Goal: Task Accomplishment & Management: Use online tool/utility

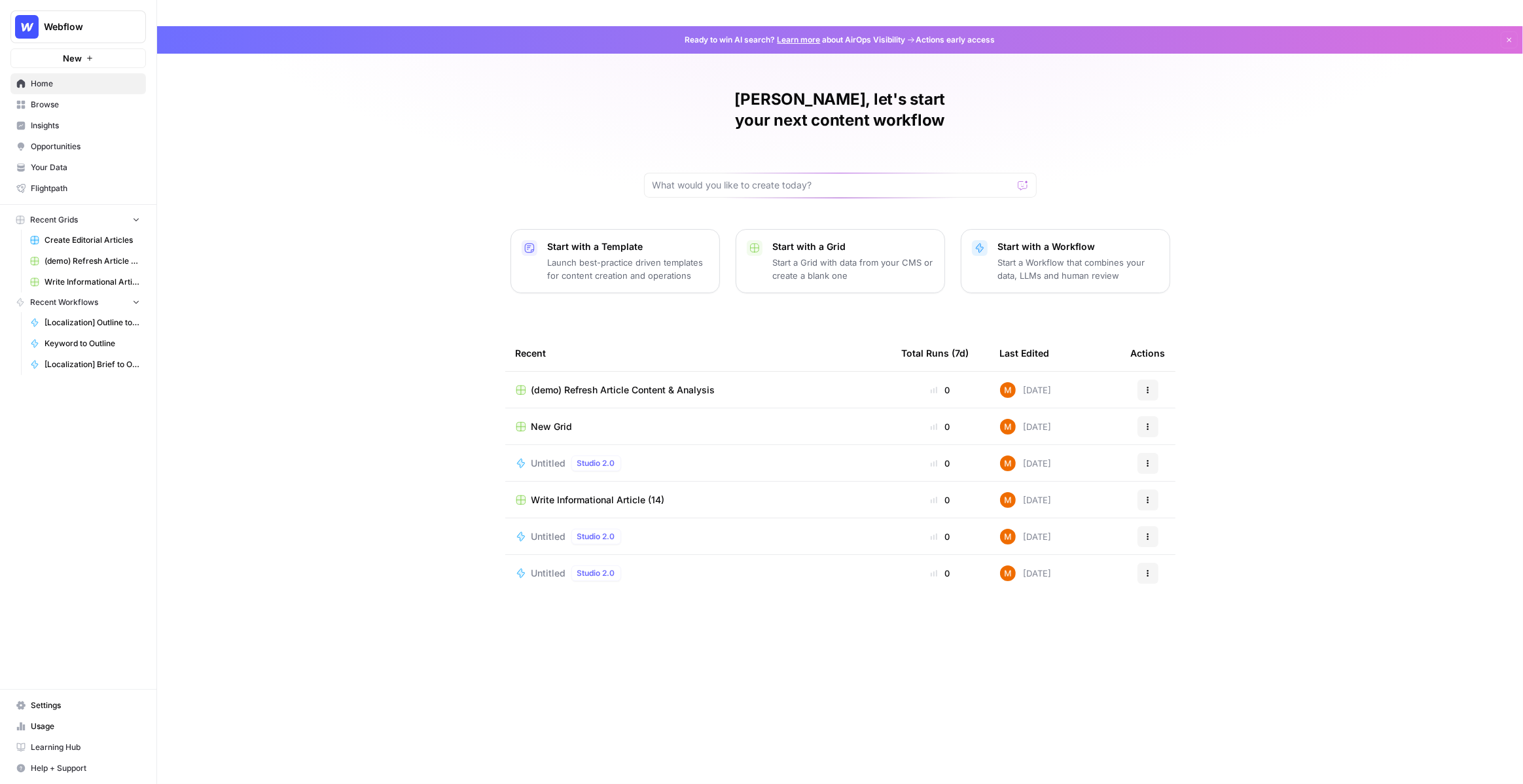
click at [75, 260] on span "(demo) Refresh Article Content & Analysis" at bounding box center [92, 261] width 95 height 11
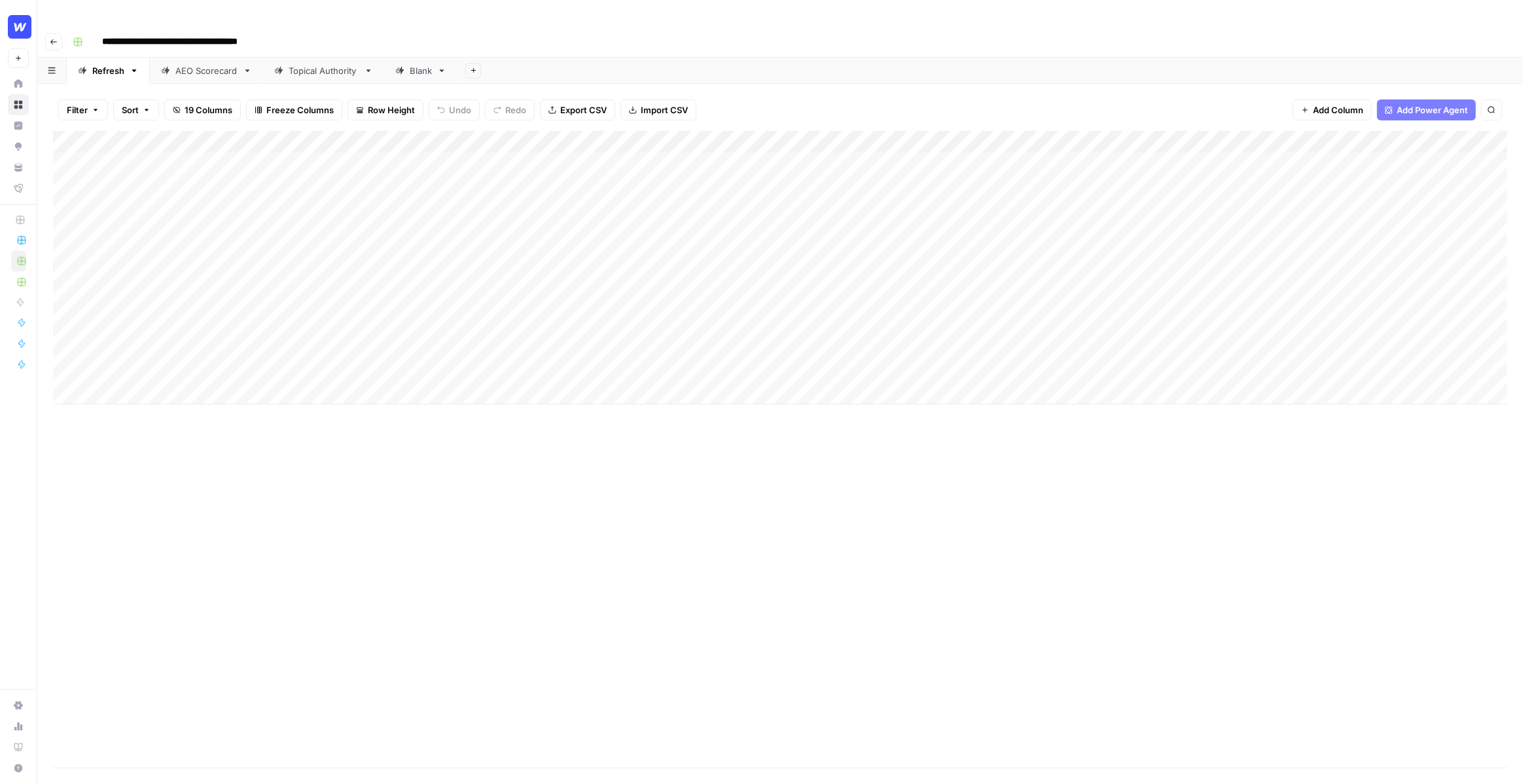
click at [282, 136] on div "Add Column" at bounding box center [781, 266] width 1454 height 273
click at [778, 137] on div "Add Column" at bounding box center [781, 266] width 1454 height 273
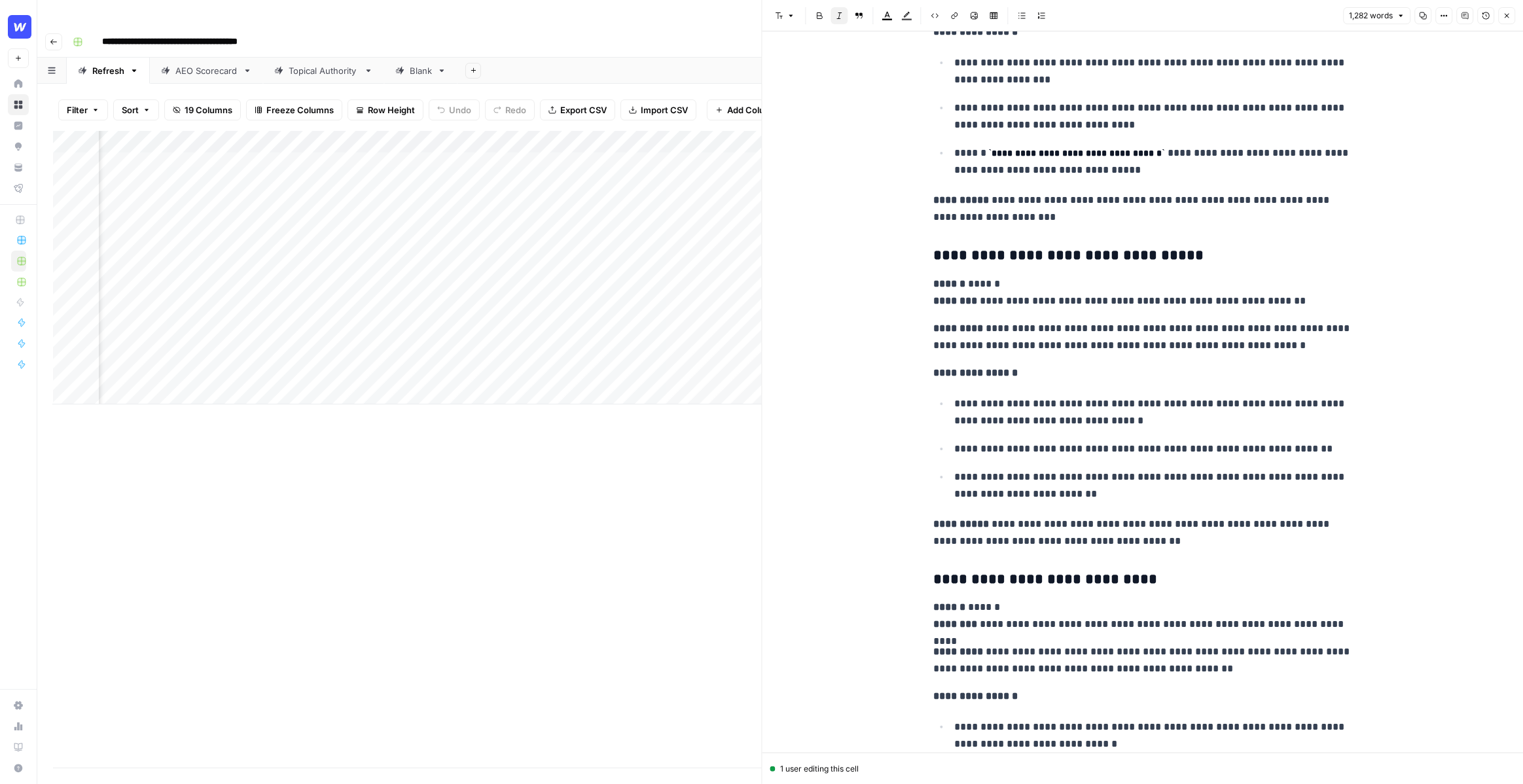
scroll to position [4199, 0]
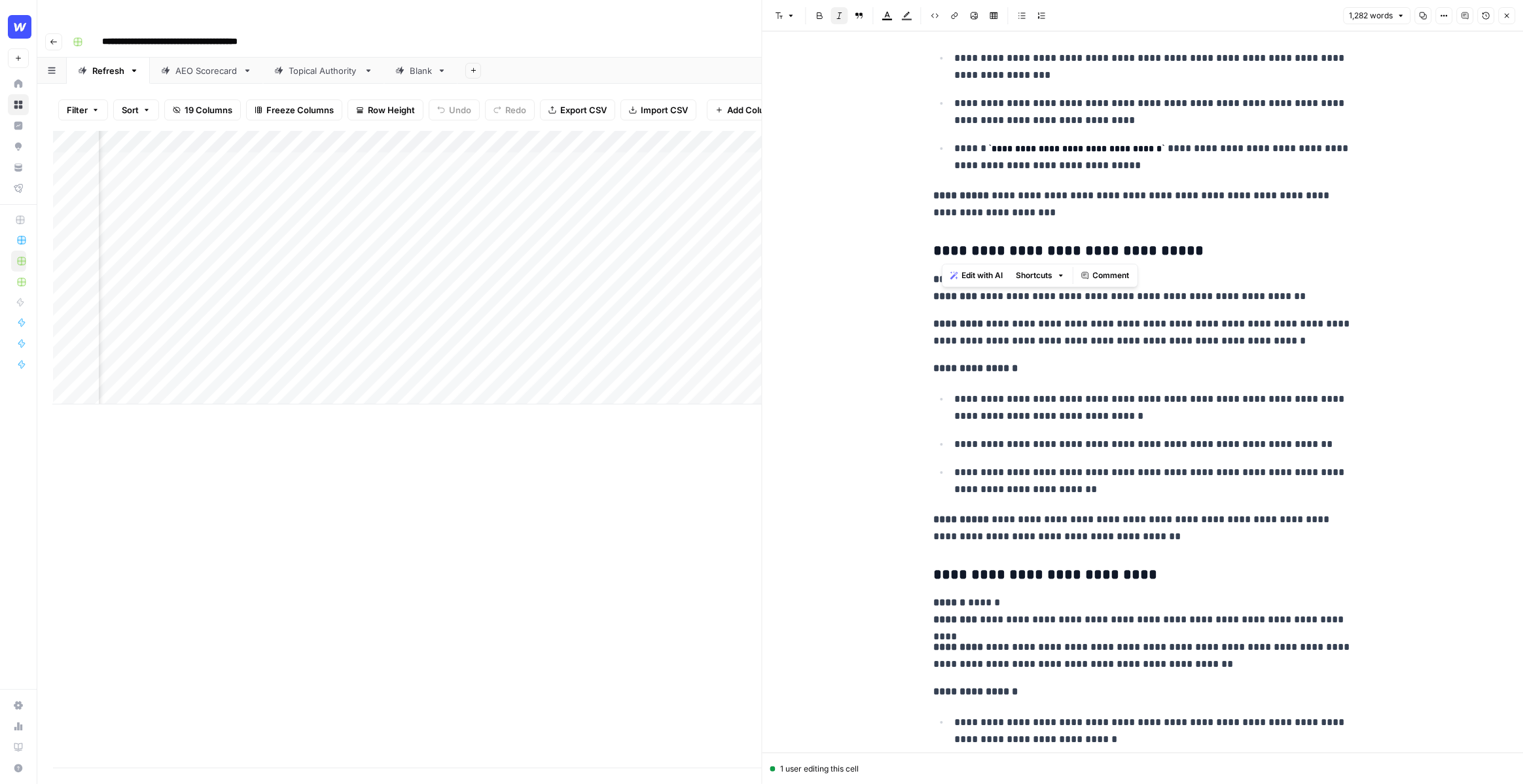
drag, startPoint x: 943, startPoint y: 252, endPoint x: 1040, endPoint y: 250, distance: 97.0
click at [1041, 250] on h3 "**********" at bounding box center [1142, 250] width 419 height 18
click at [1040, 250] on h3 "**********" at bounding box center [1142, 250] width 419 height 18
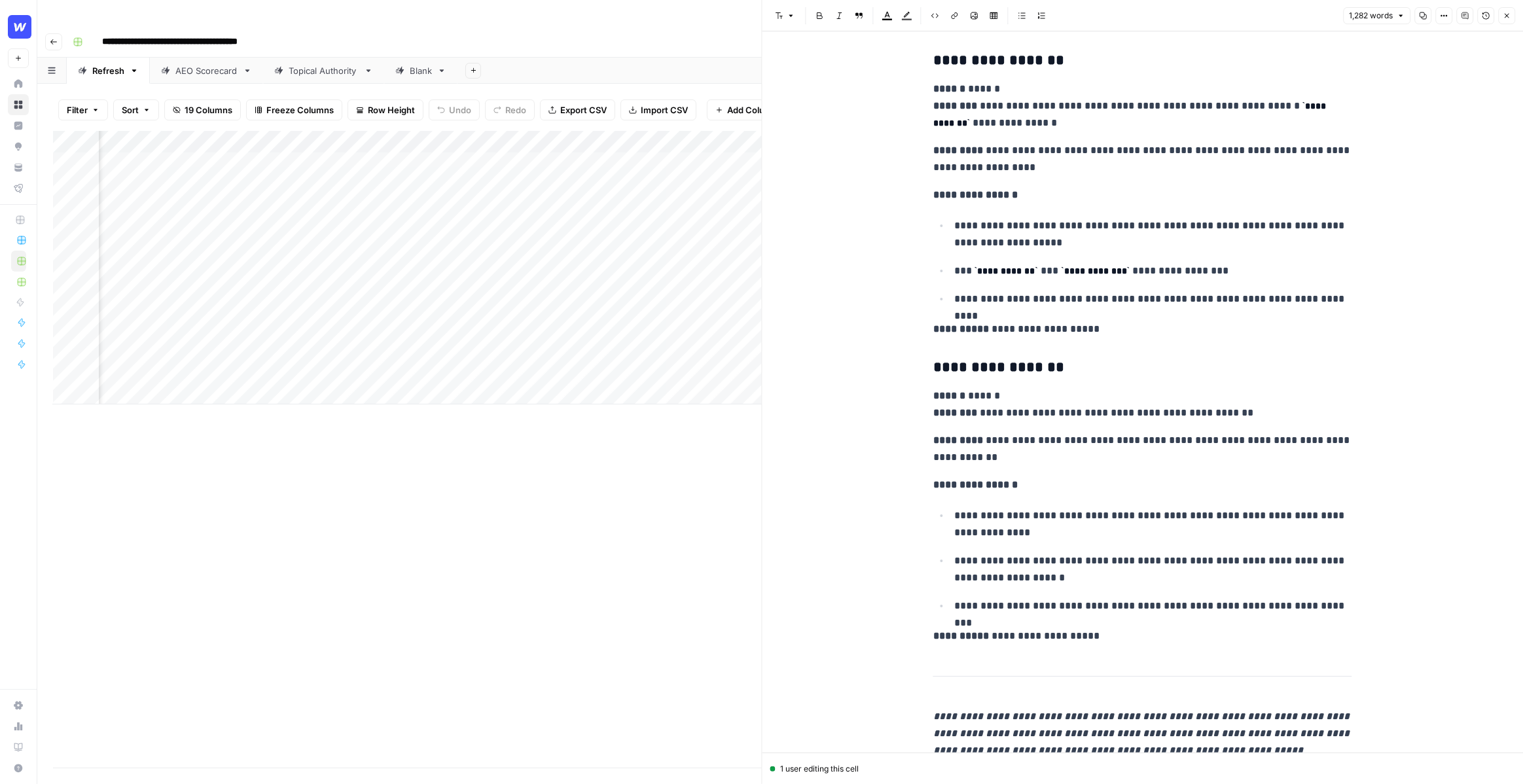
scroll to position [5088, 0]
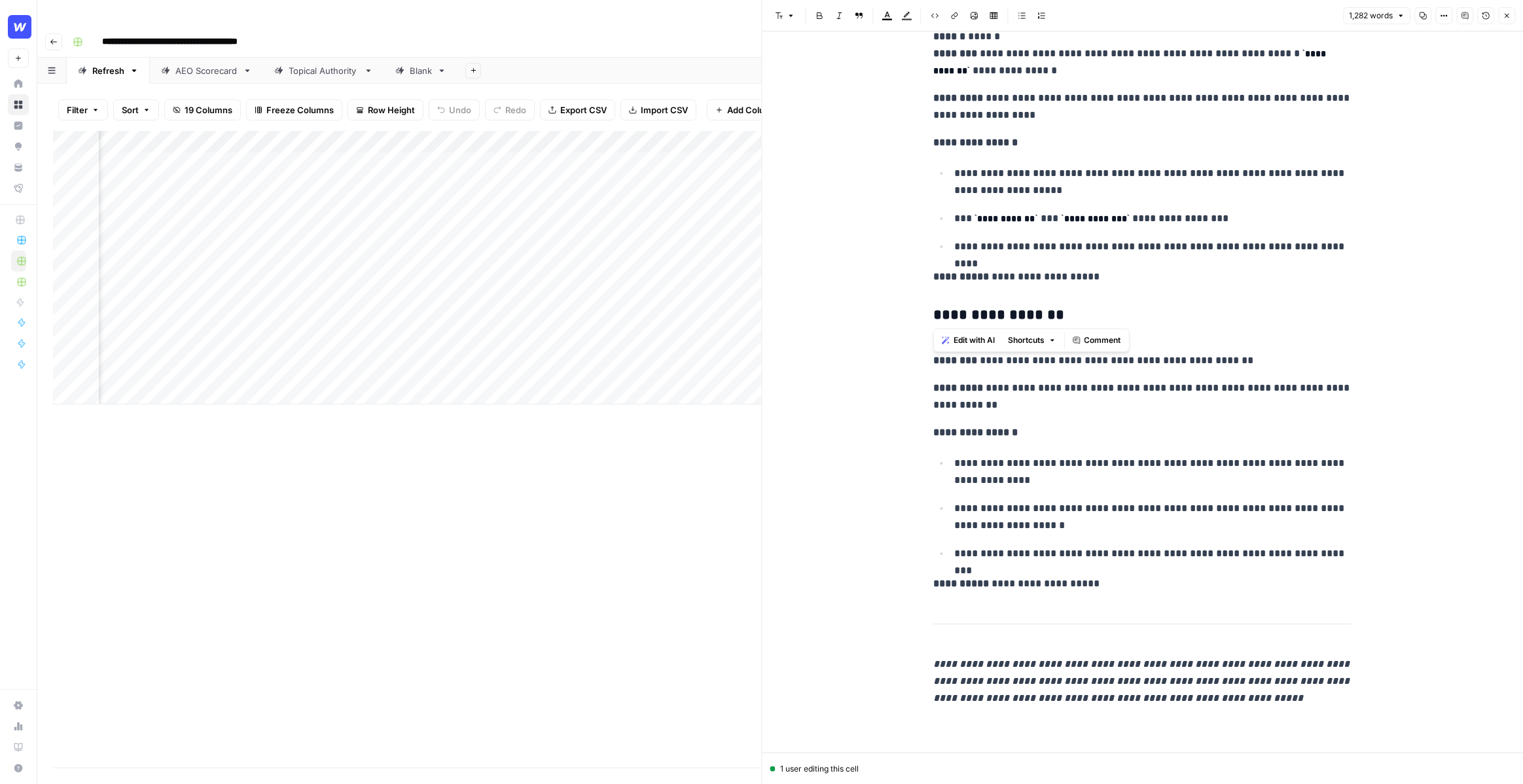
drag, startPoint x: 932, startPoint y: 322, endPoint x: 1069, endPoint y: 323, distance: 137.0
click at [1502, 15] on button "Close" at bounding box center [1507, 16] width 17 height 17
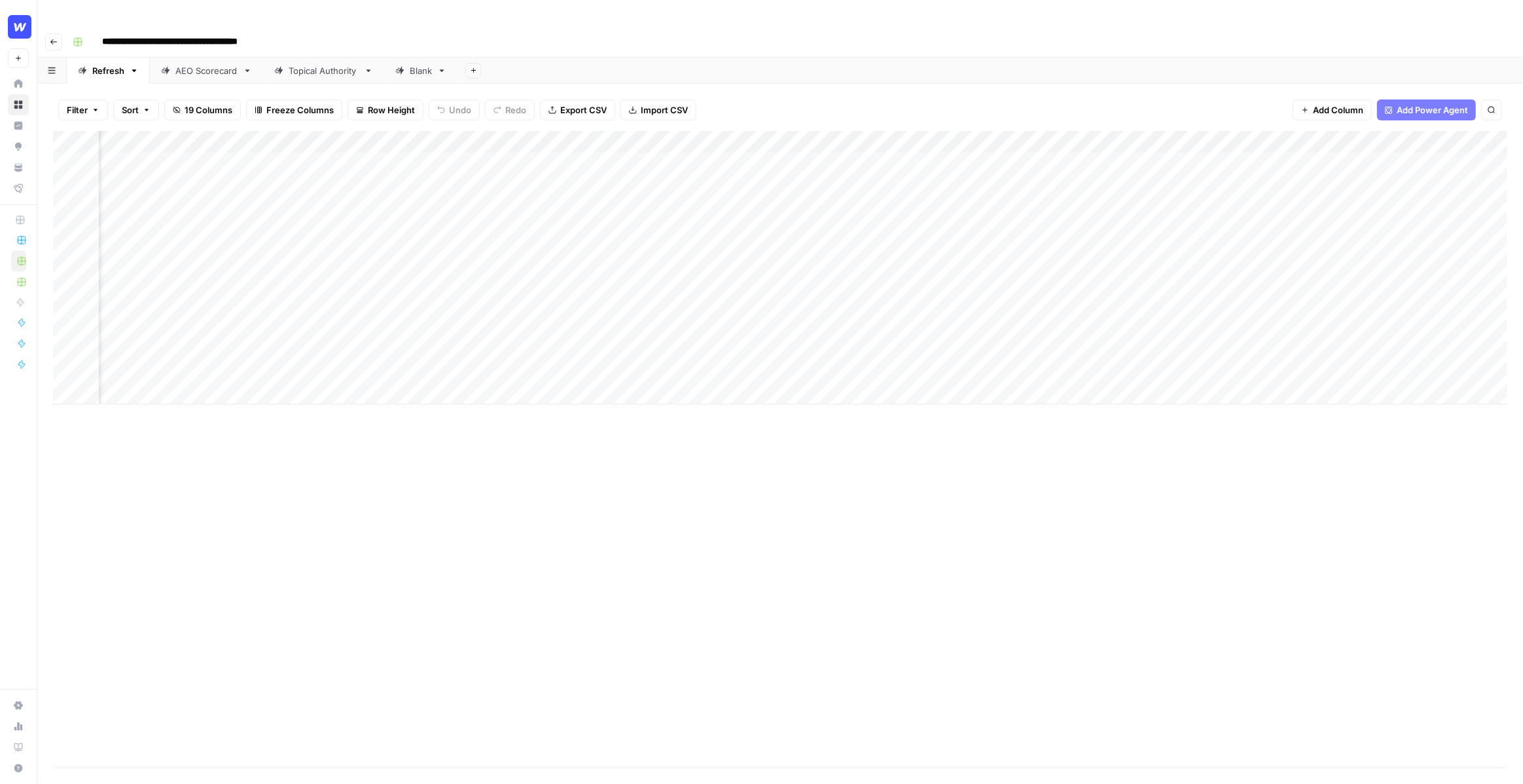
scroll to position [0, 302]
click at [948, 130] on div "Add Column" at bounding box center [781, 266] width 1454 height 273
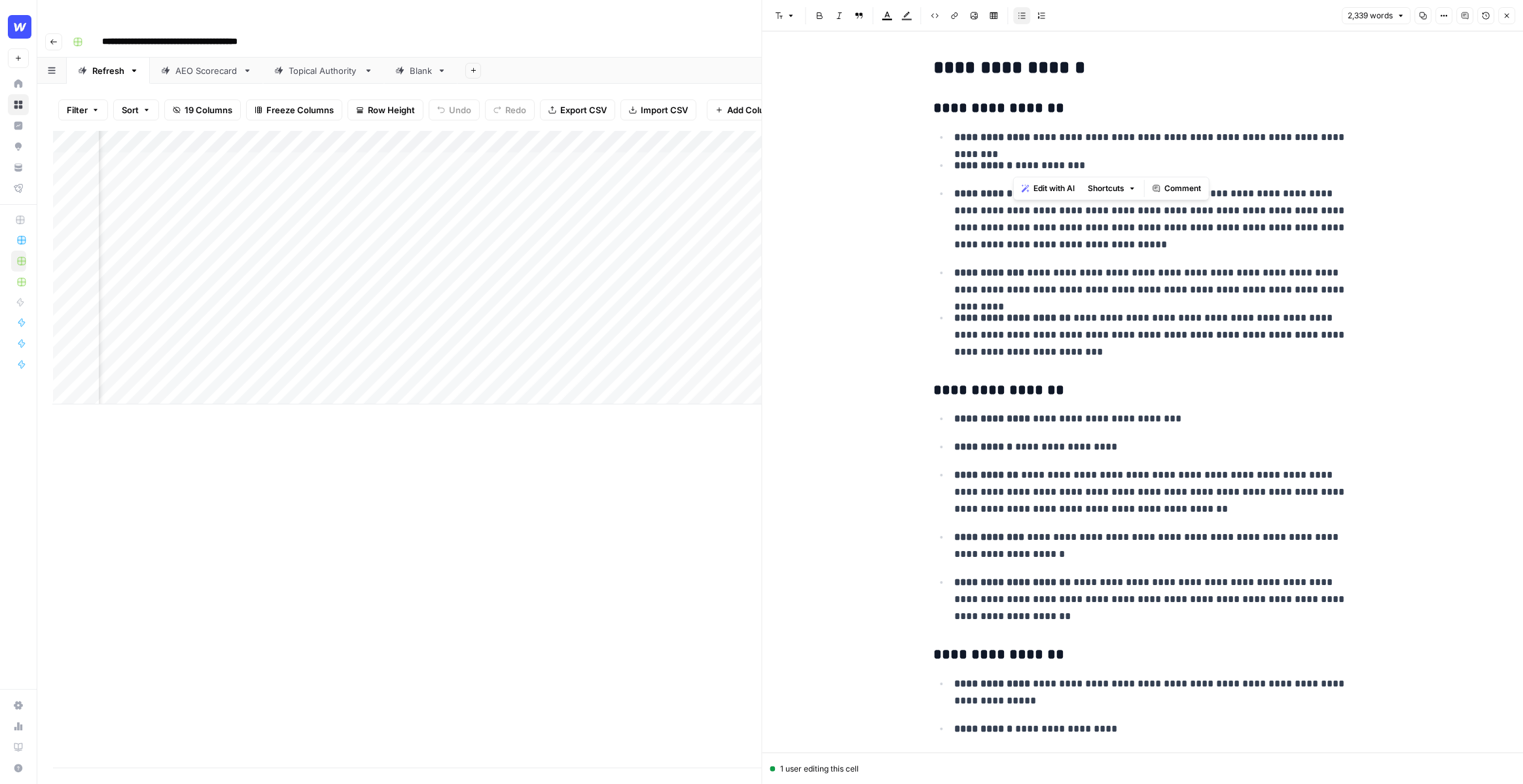
drag, startPoint x: 1014, startPoint y: 162, endPoint x: 1095, endPoint y: 166, distance: 81.1
click at [1095, 166] on p "**********" at bounding box center [1153, 166] width 398 height 17
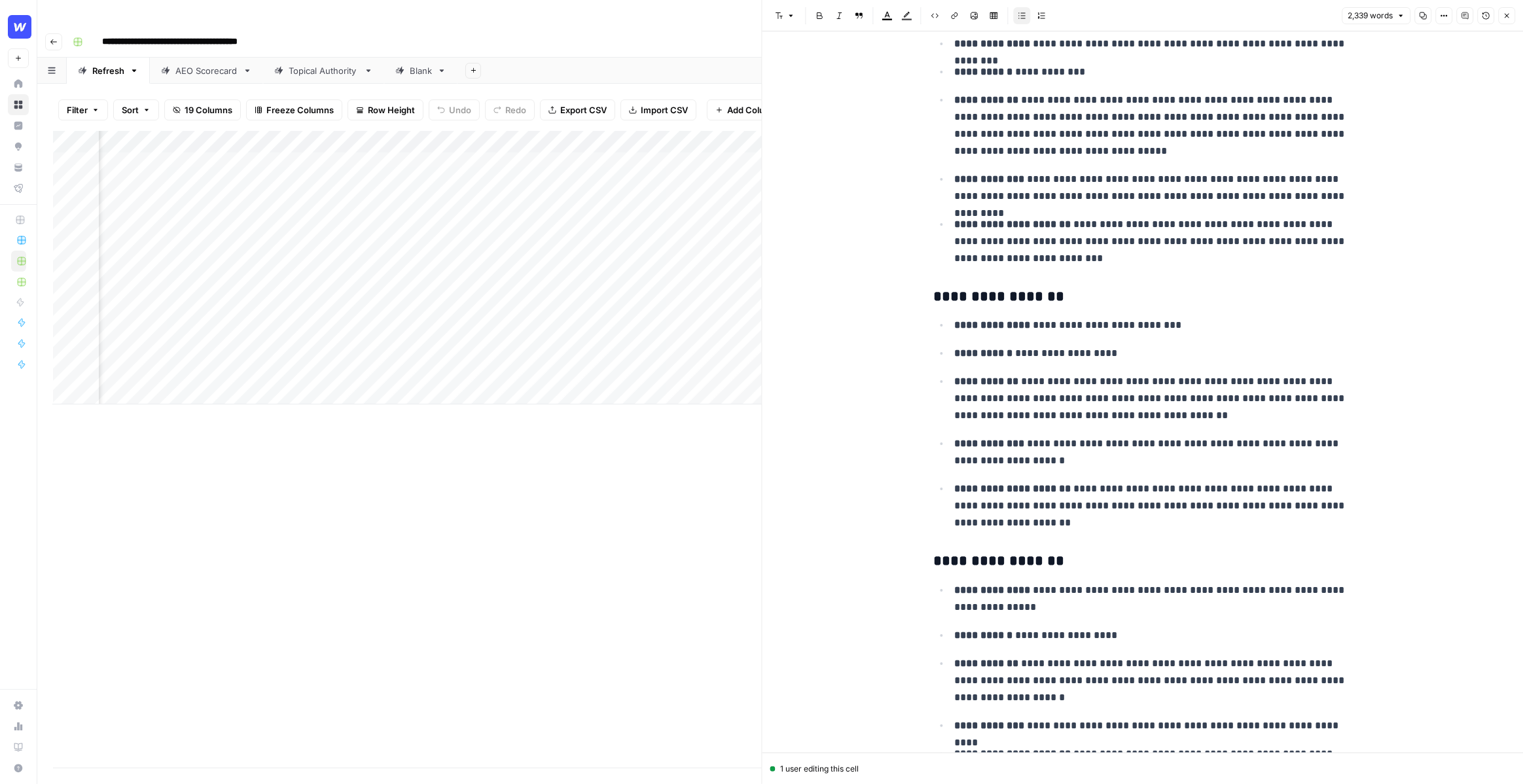
scroll to position [106, 0]
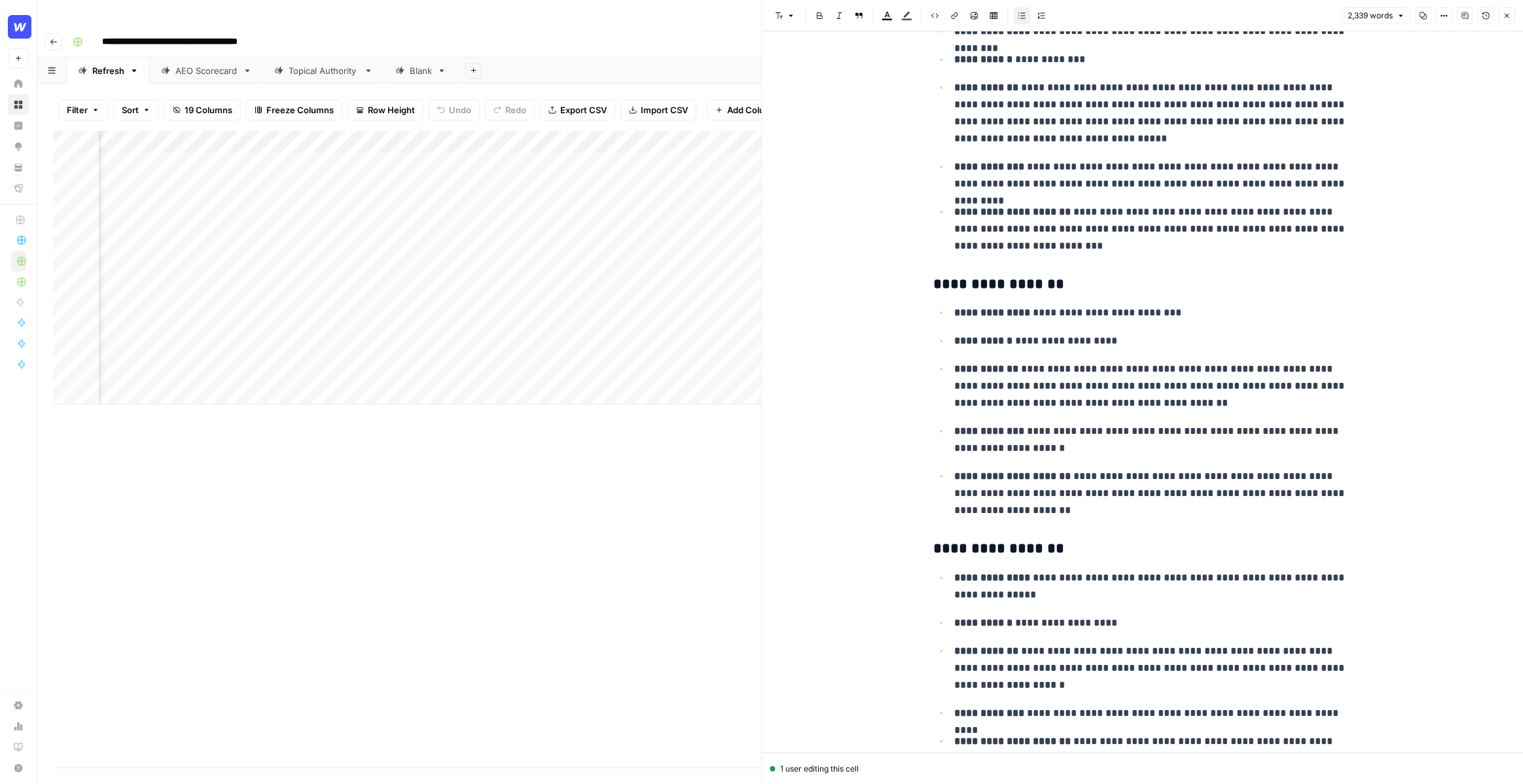
click at [1508, 11] on button "Close" at bounding box center [1507, 16] width 17 height 17
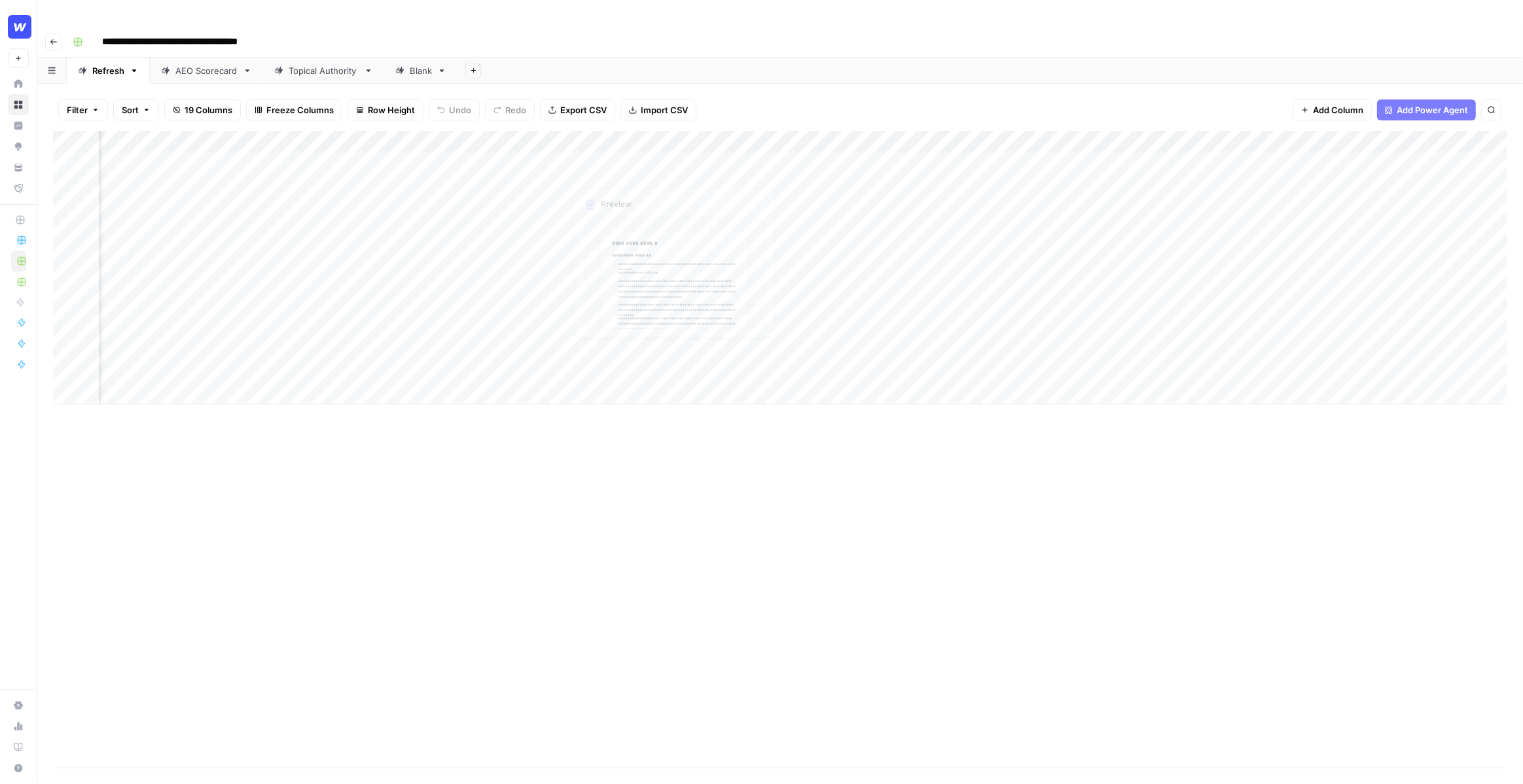
scroll to position [0, 625]
click at [974, 136] on div "Add Column" at bounding box center [781, 266] width 1454 height 273
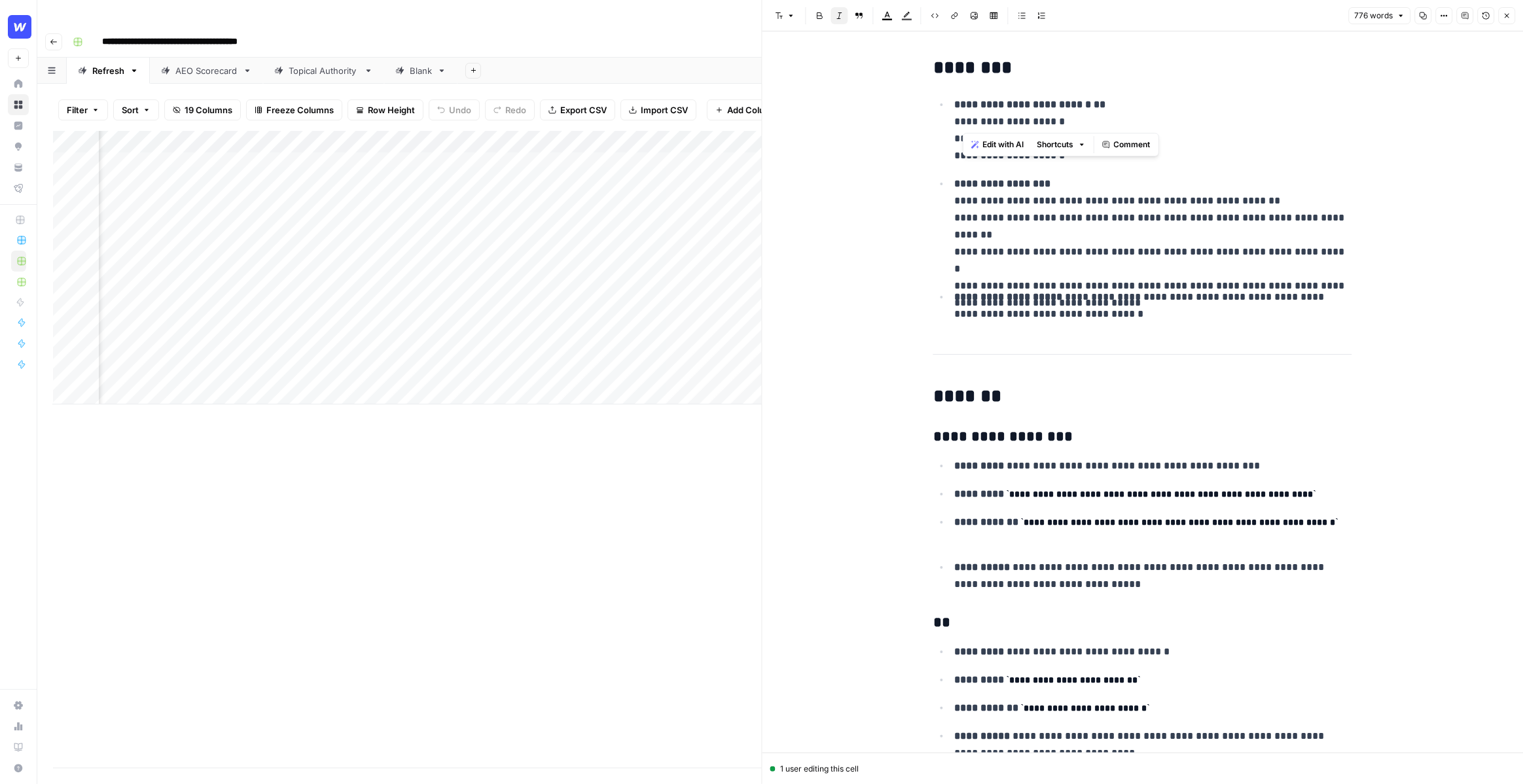
drag, startPoint x: 962, startPoint y: 115, endPoint x: 1071, endPoint y: 115, distance: 109.0
click at [1071, 115] on p "**********" at bounding box center [1153, 129] width 398 height 68
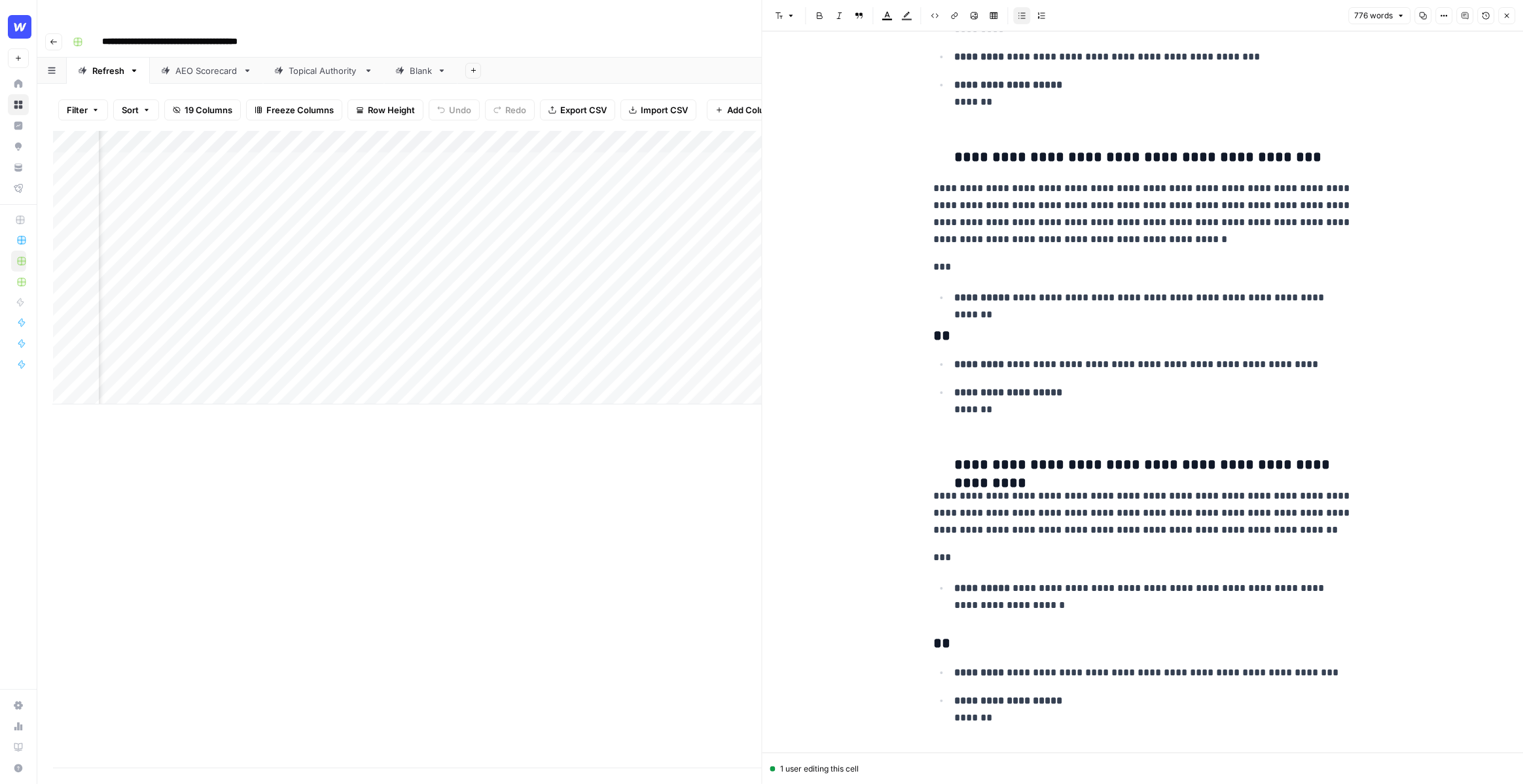
scroll to position [2191, 0]
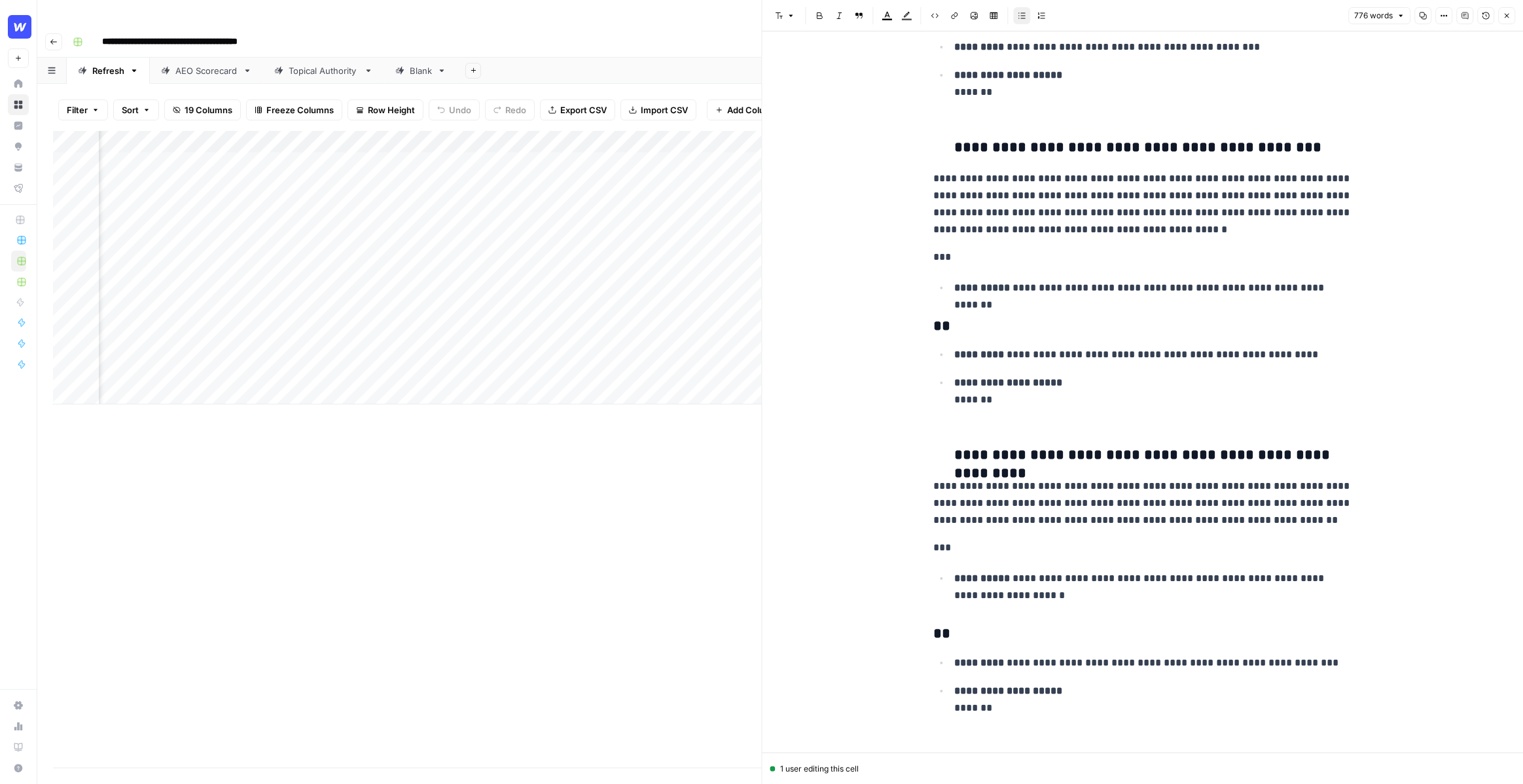
click at [1514, 14] on button "Close" at bounding box center [1507, 16] width 17 height 17
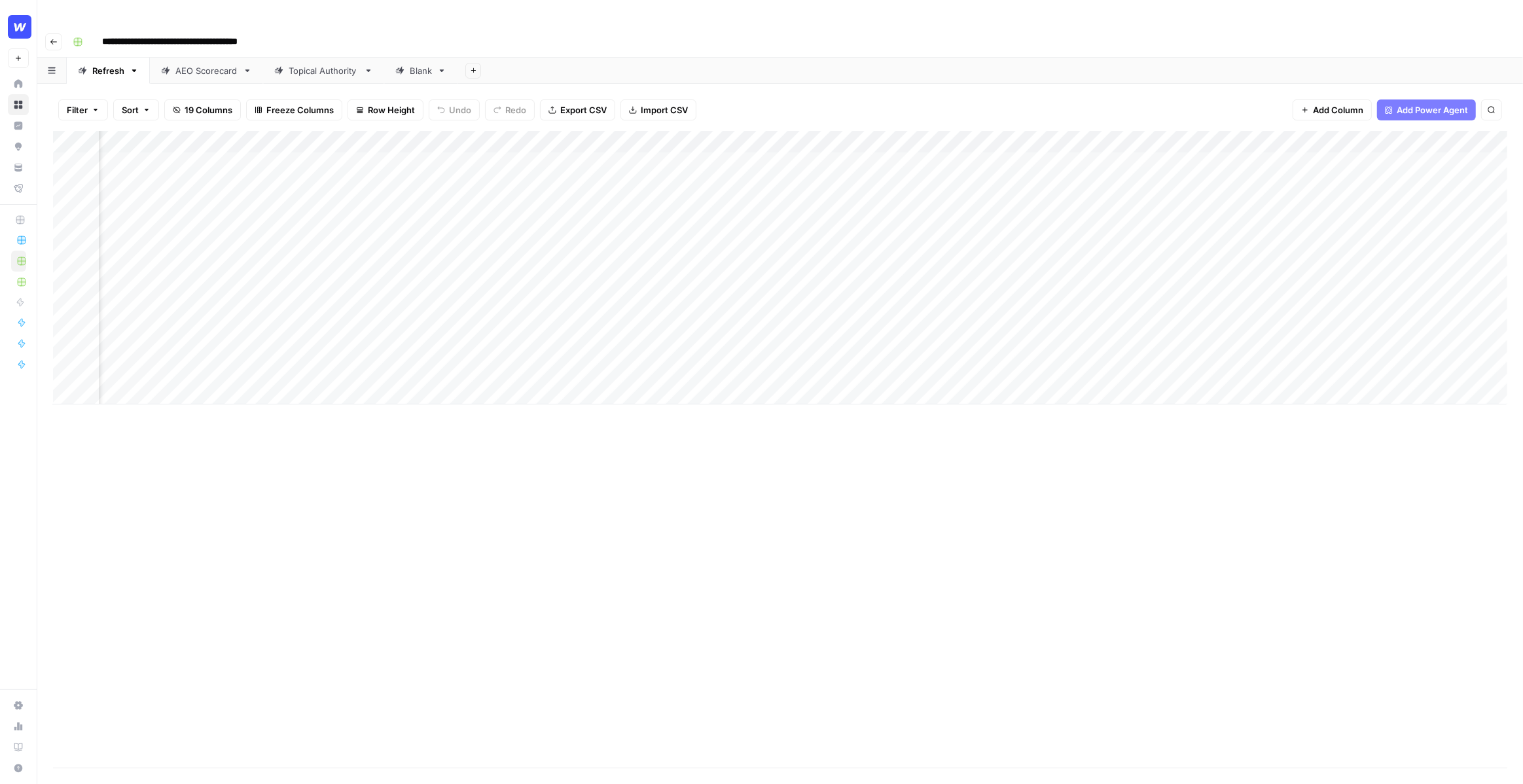
scroll to position [0, 697]
click at [1169, 137] on div "Add Column" at bounding box center [781, 266] width 1454 height 273
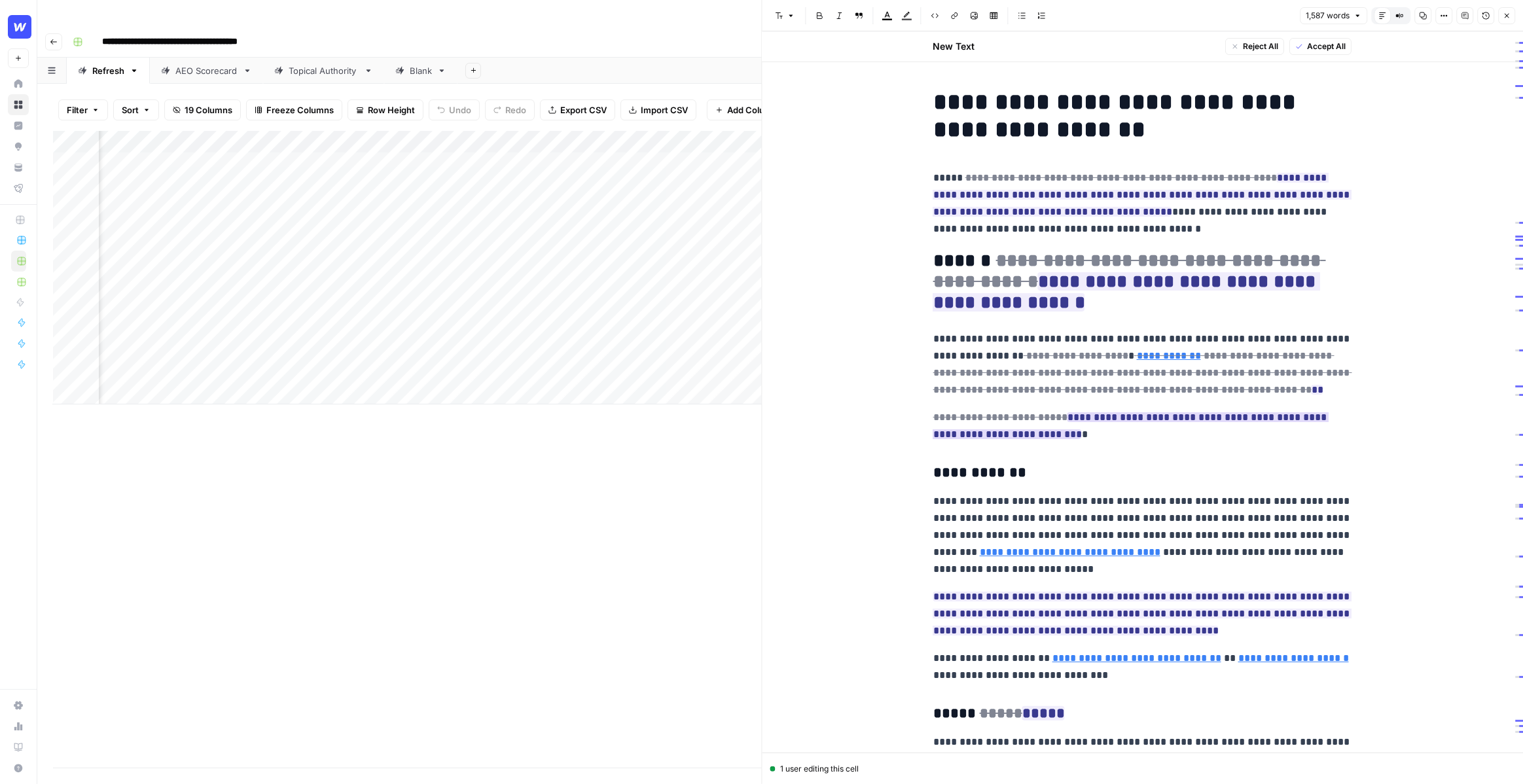
click at [1190, 412] on ins "**********" at bounding box center [1131, 425] width 396 height 27
click at [1025, 518] on span "Accept" at bounding box center [1025, 518] width 27 height 11
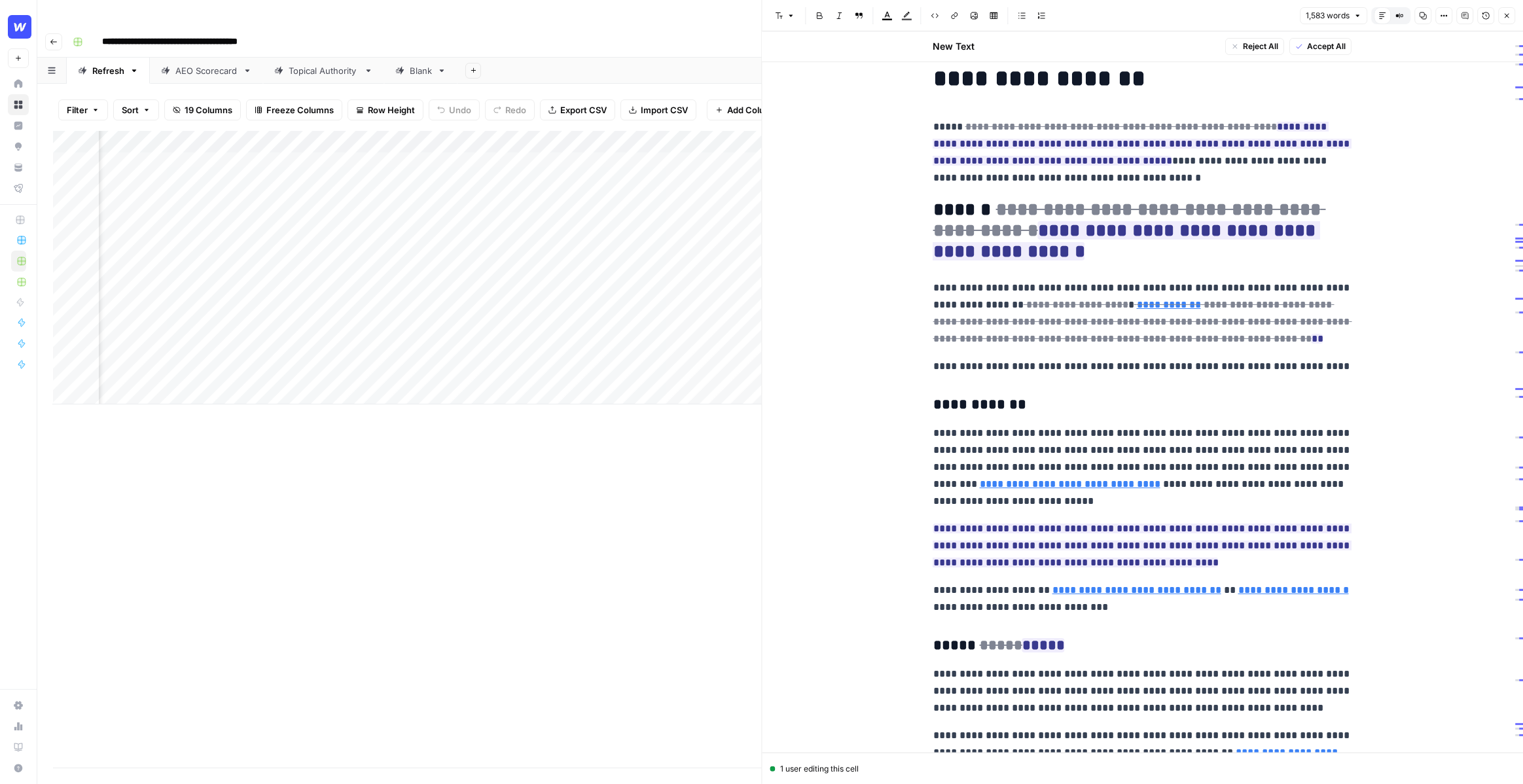
scroll to position [128, 0]
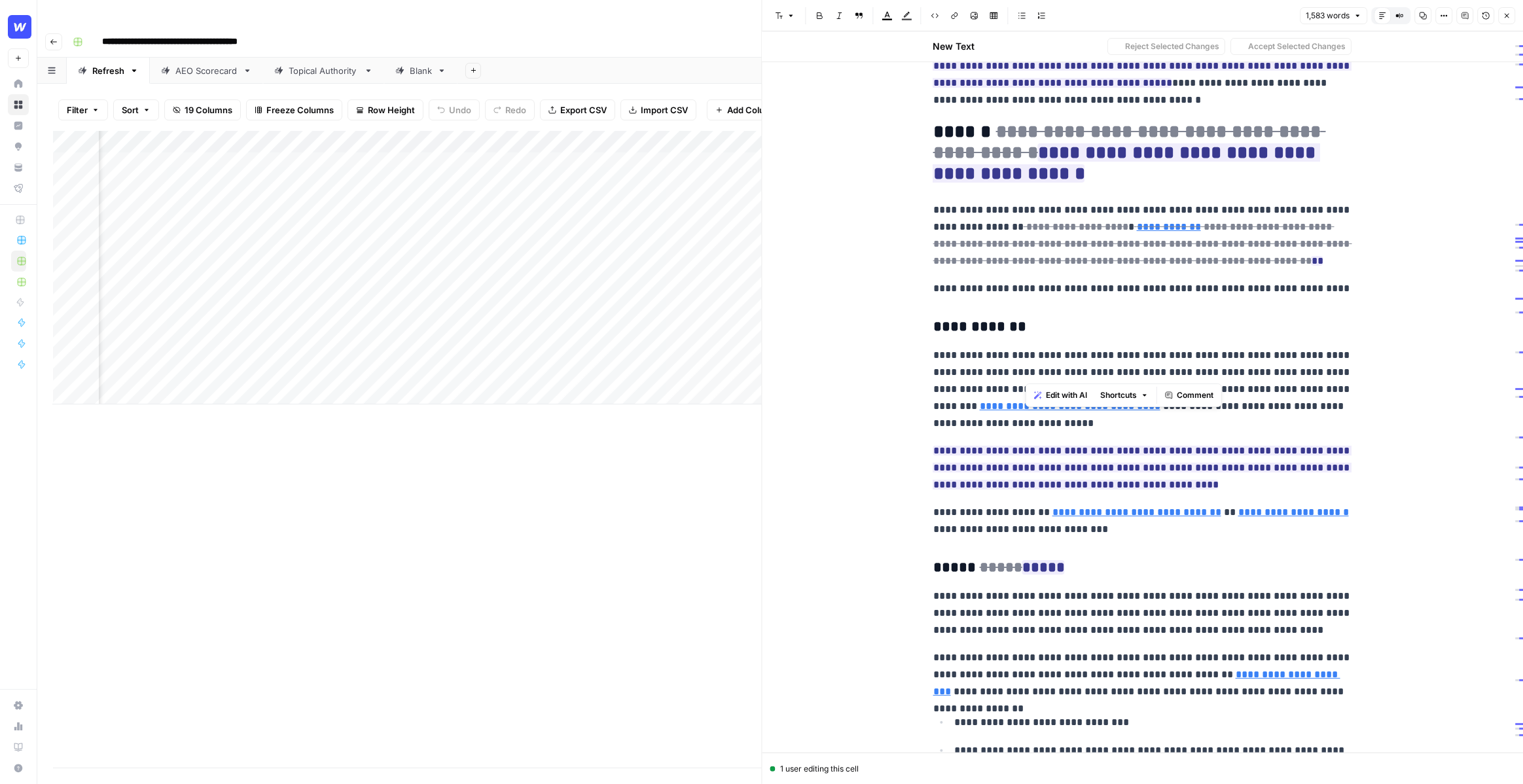
drag, startPoint x: 1105, startPoint y: 380, endPoint x: 1025, endPoint y: 380, distance: 80.0
click at [1025, 380] on p "**********" at bounding box center [1142, 388] width 419 height 85
click at [1006, 427] on p "**********" at bounding box center [1142, 388] width 419 height 85
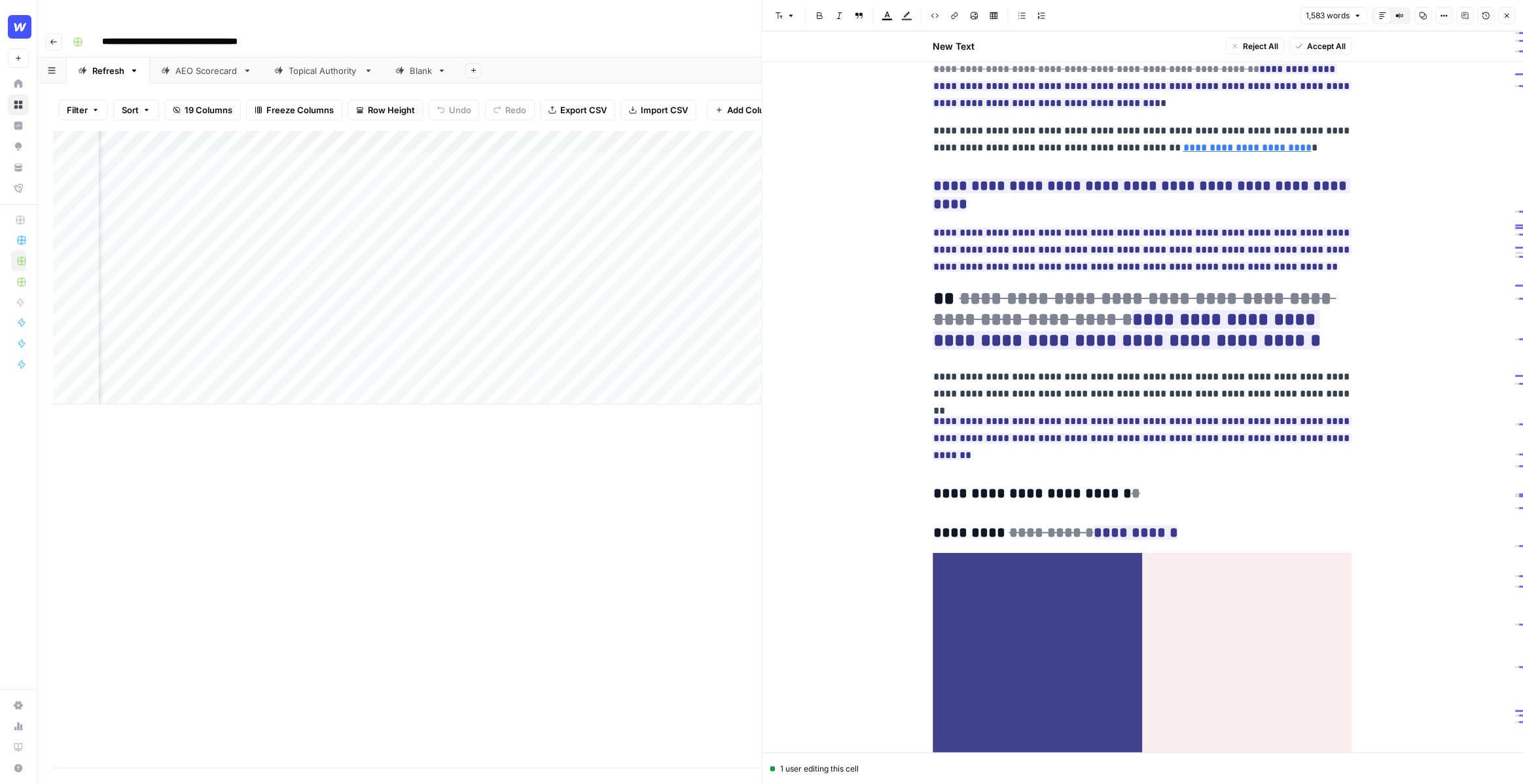
scroll to position [1899, 0]
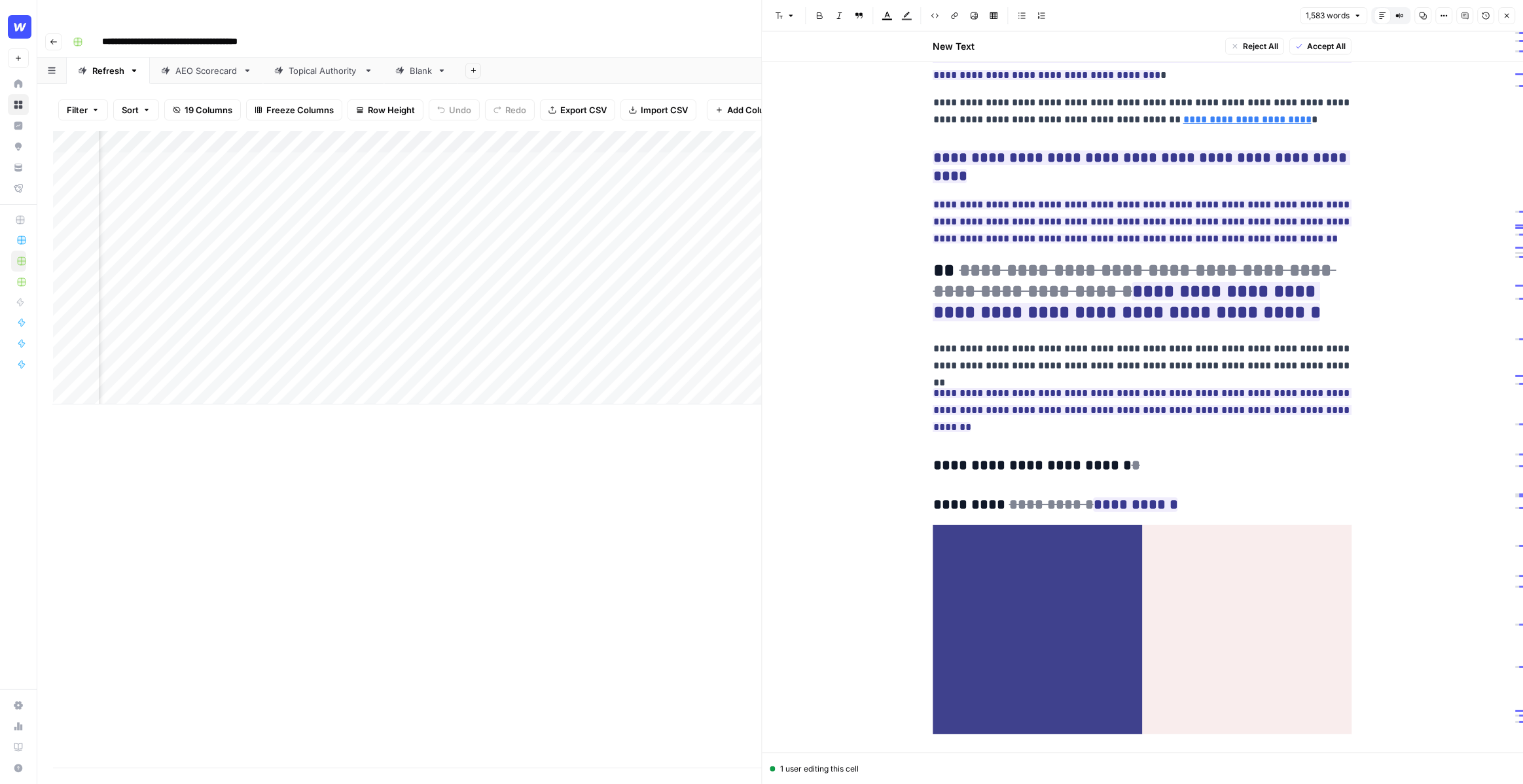
click at [1511, 13] on button "Close" at bounding box center [1507, 16] width 17 height 17
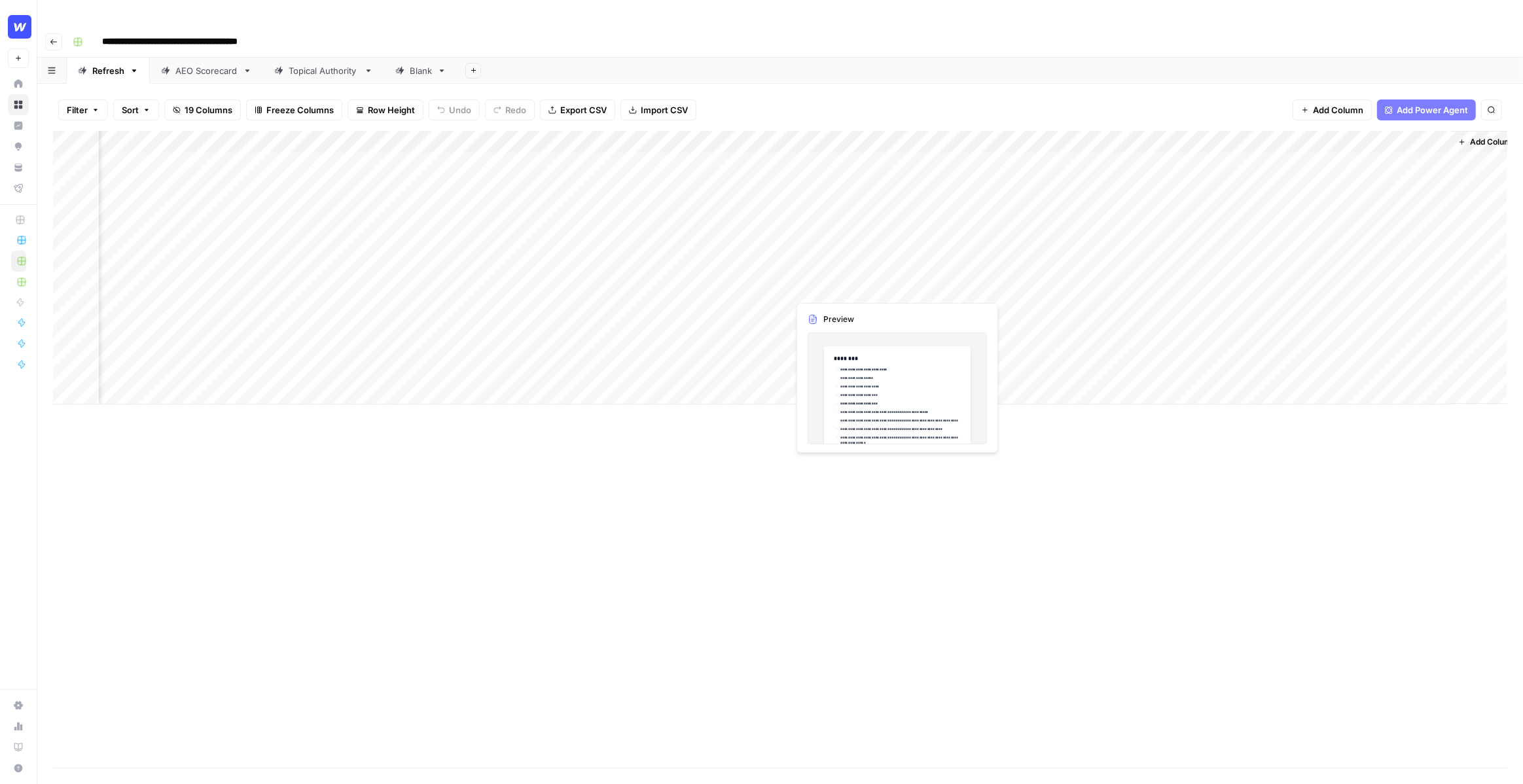
scroll to position [0, 697]
click at [969, 88] on div "Filter Sort 19 Columns Freeze Columns Row Height Undo Redo Export CSV Import CS…" at bounding box center [781, 109] width 1454 height 42
click at [1458, 84] on div "Filter Sort 19 Columns Freeze Columns Row Height Undo Redo Export CSV Import CS…" at bounding box center [780, 446] width 1486 height 726
click at [1460, 104] on span "Add Power Agent" at bounding box center [1432, 110] width 71 height 13
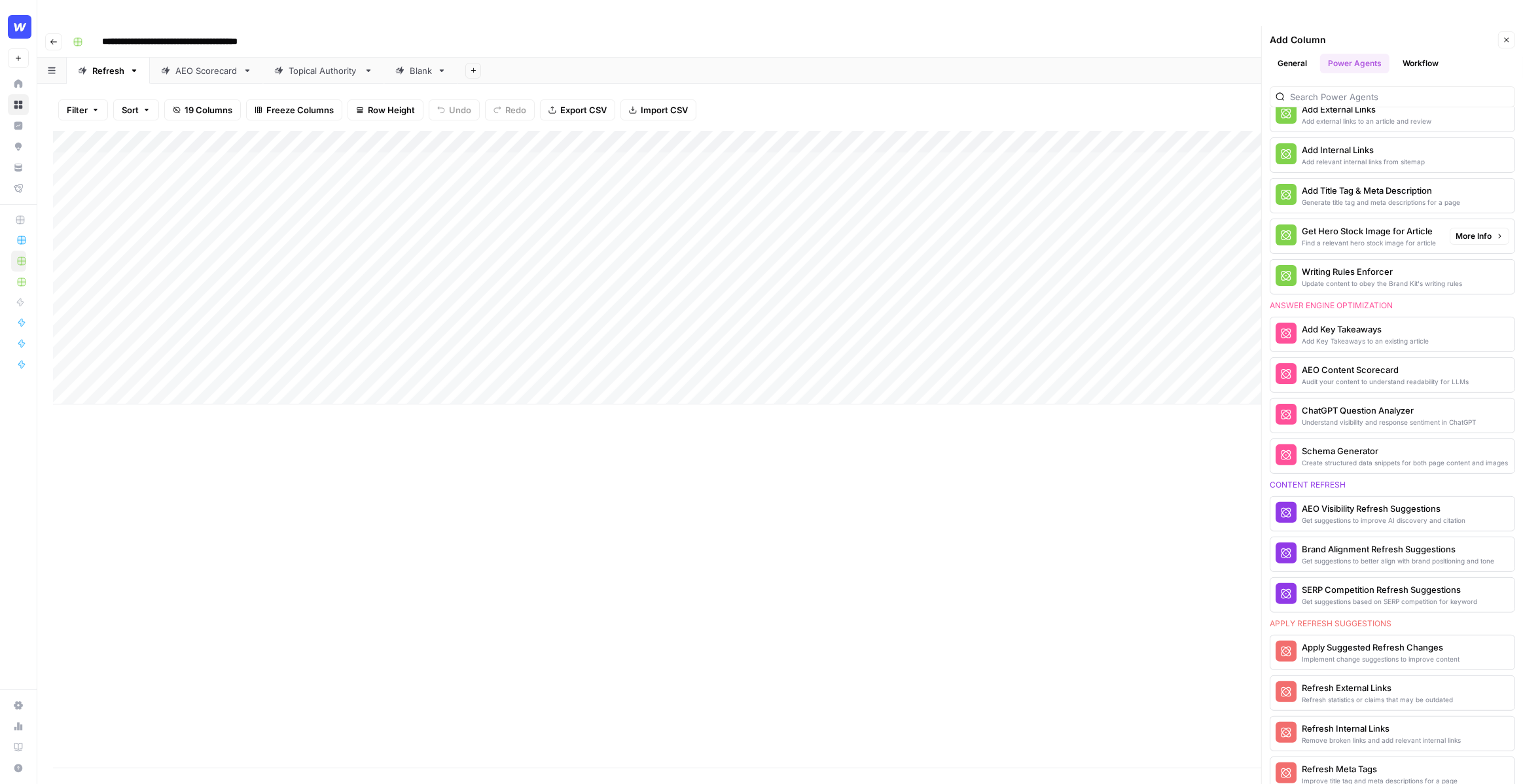
scroll to position [359, 0]
click at [1497, 508] on icon "button" at bounding box center [1499, 512] width 8 height 8
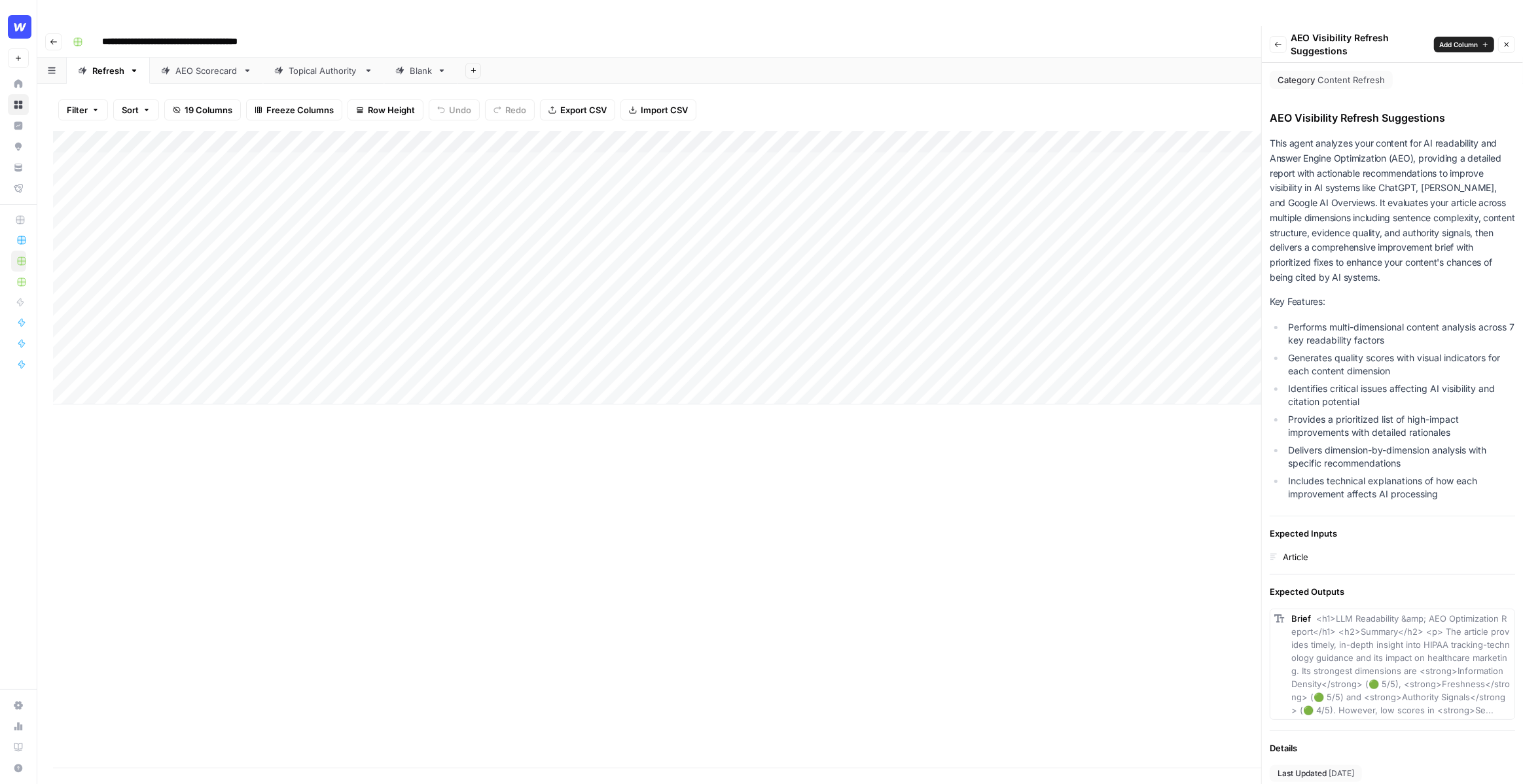
scroll to position [57, 0]
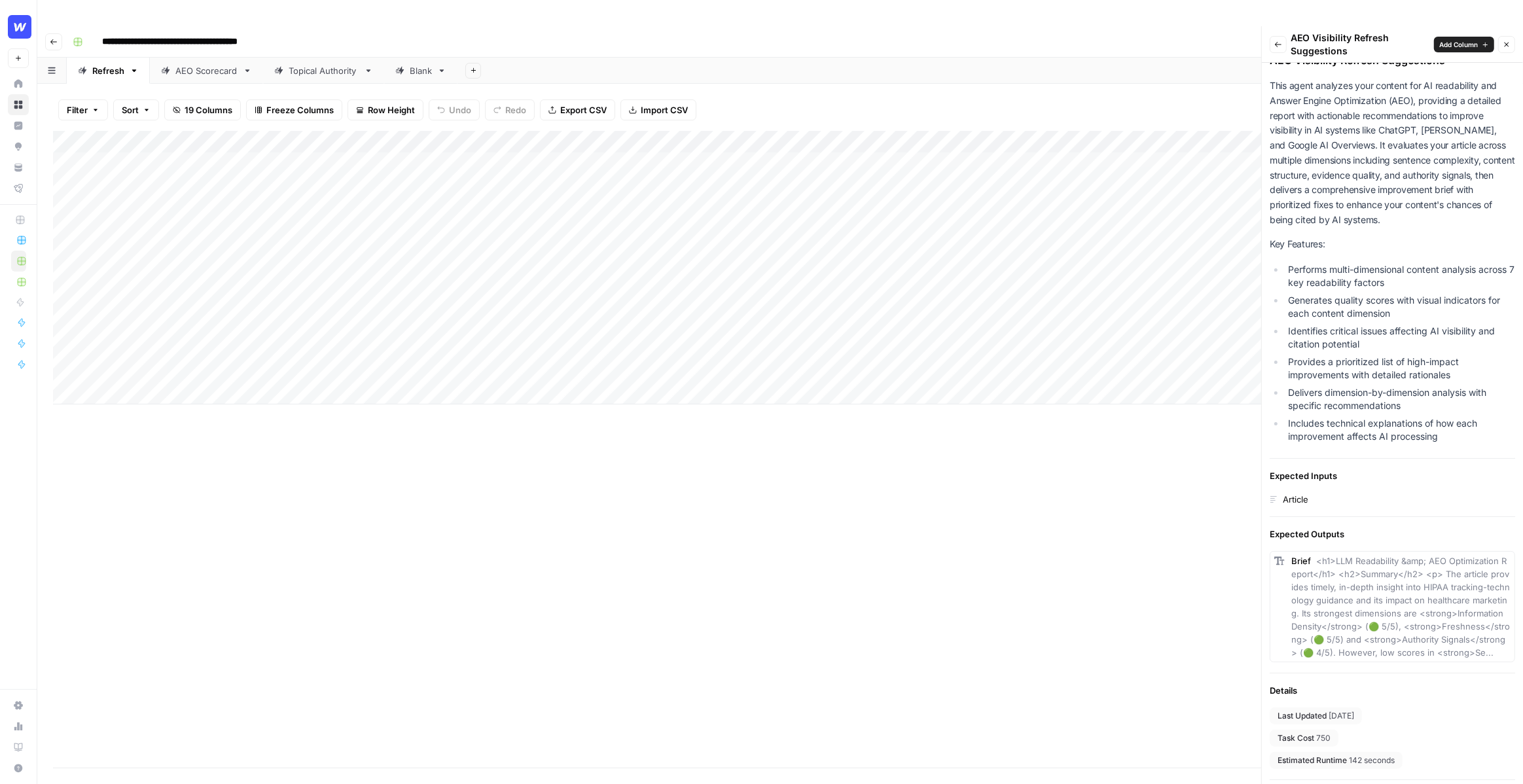
drag, startPoint x: 1317, startPoint y: 711, endPoint x: 1339, endPoint y: 706, distance: 22.6
click at [1339, 707] on div "Last Updated [DATE] Task Cost 750 Estimated Runtime 142 seconds" at bounding box center [1393, 737] width 246 height 62
click at [1509, 41] on icon "button" at bounding box center [1506, 45] width 8 height 8
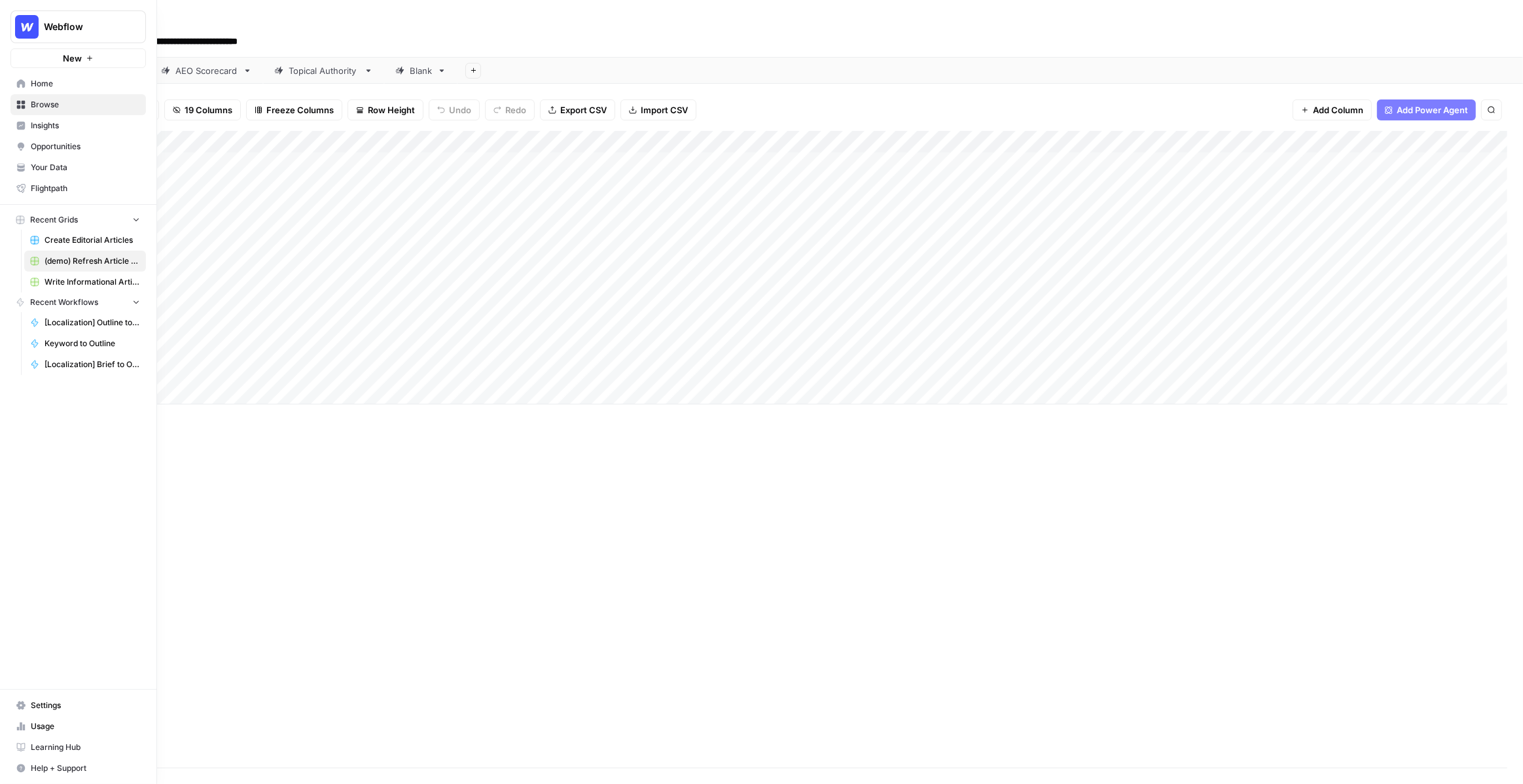
click at [57, 167] on span "Your Data" at bounding box center [85, 167] width 109 height 11
